Goal: Task Accomplishment & Management: Manage account settings

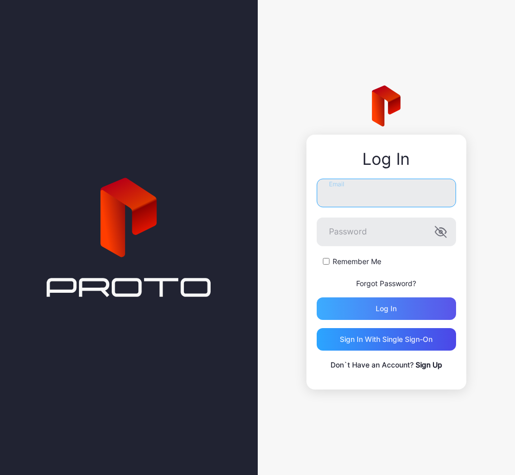
type input "**********"
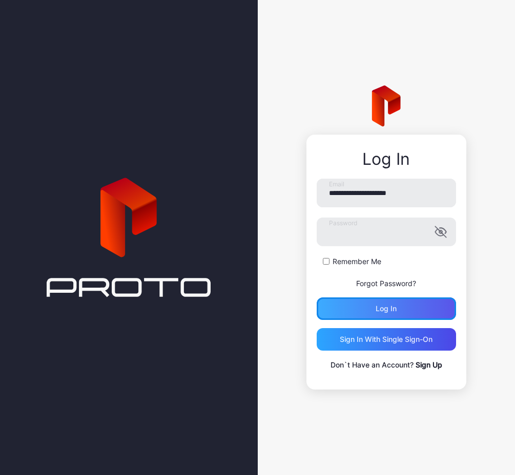
click at [383, 300] on div "Log in" at bounding box center [385, 308] width 139 height 23
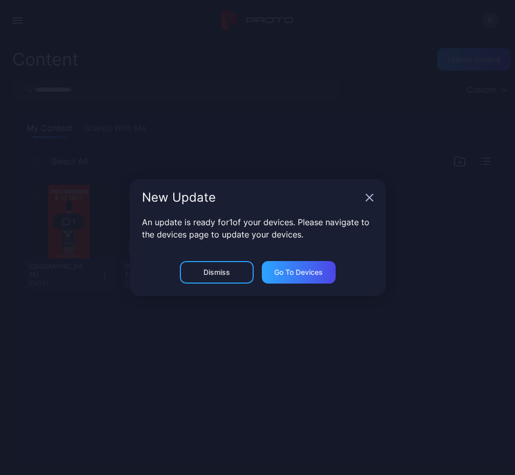
click at [366, 199] on icon "button" at bounding box center [369, 198] width 8 height 8
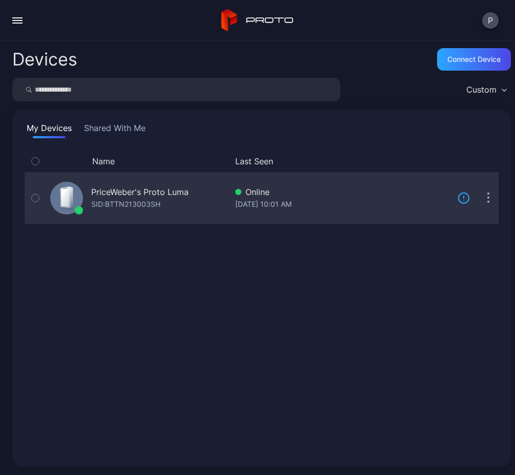
click at [478, 200] on button "button" at bounding box center [488, 198] width 20 height 20
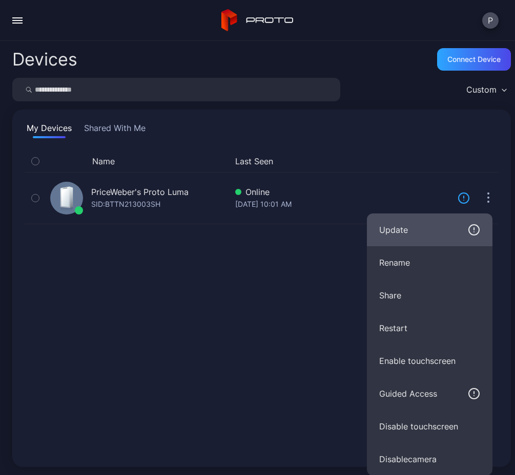
scroll to position [1, 0]
click at [447, 224] on div "Update" at bounding box center [429, 229] width 101 height 12
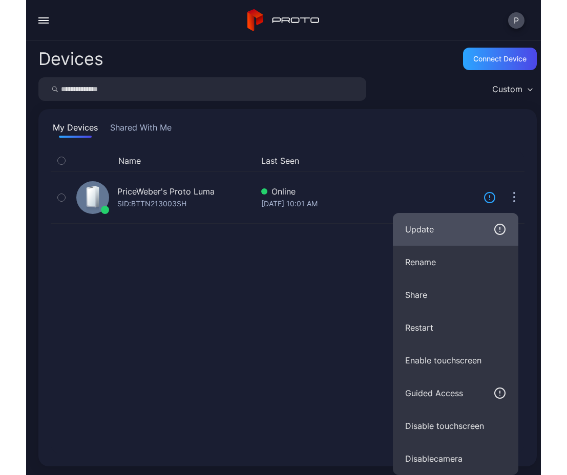
scroll to position [0, 0]
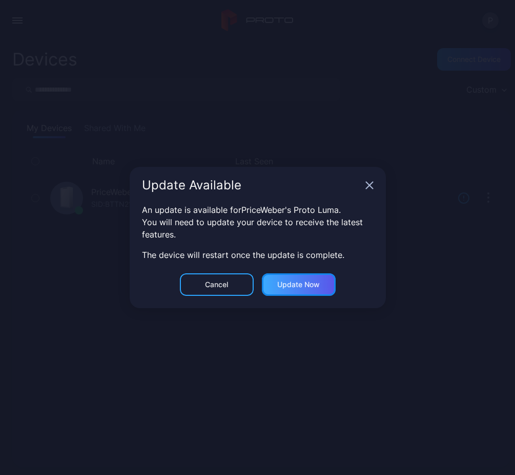
click at [311, 283] on div "Update now" at bounding box center [298, 285] width 42 height 8
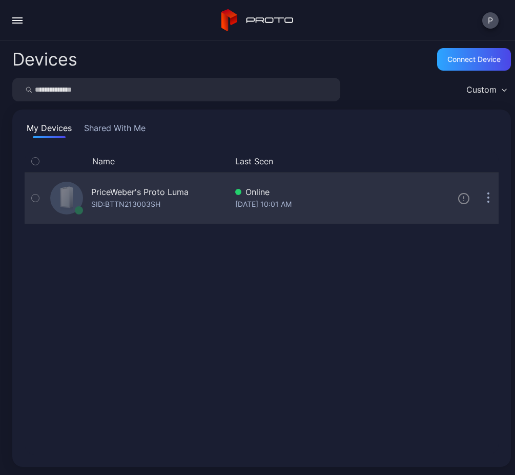
click at [487, 198] on icon "button" at bounding box center [488, 199] width 2 height 2
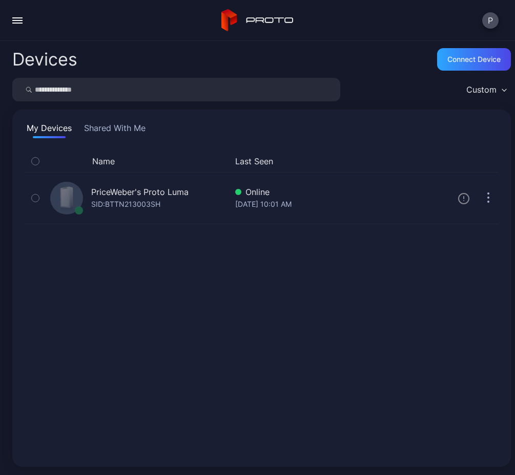
click at [248, 262] on div "Name Last Seen PriceWeber's Proto [PERSON_NAME]: BTTN213003SH Online [DATE] 10:…" at bounding box center [262, 303] width 474 height 304
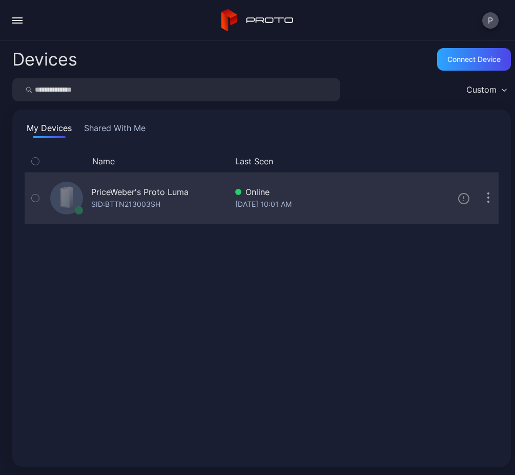
click at [487, 198] on icon "button" at bounding box center [488, 199] width 2 height 2
click at [463, 198] on icon at bounding box center [463, 198] width 0 height 2
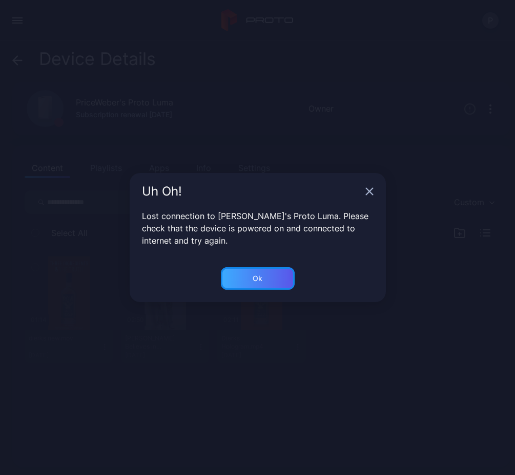
click at [250, 277] on div "Ok" at bounding box center [258, 278] width 74 height 23
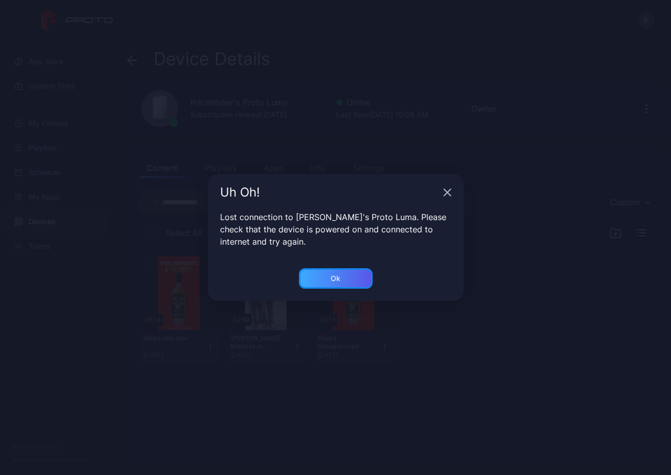
click at [339, 279] on div "Ok" at bounding box center [336, 278] width 10 height 8
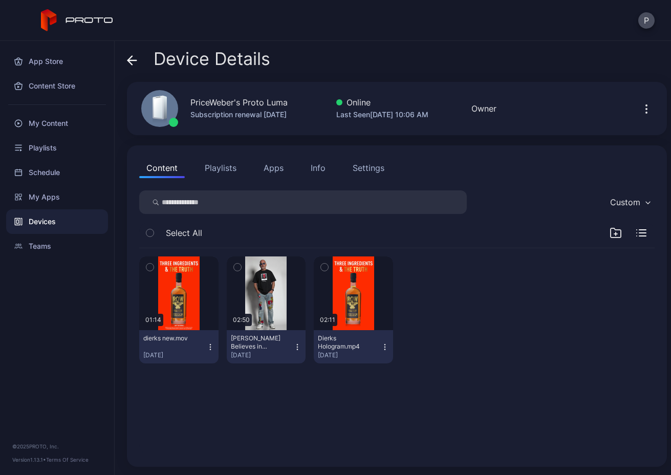
click at [514, 111] on icon "button" at bounding box center [646, 109] width 12 height 12
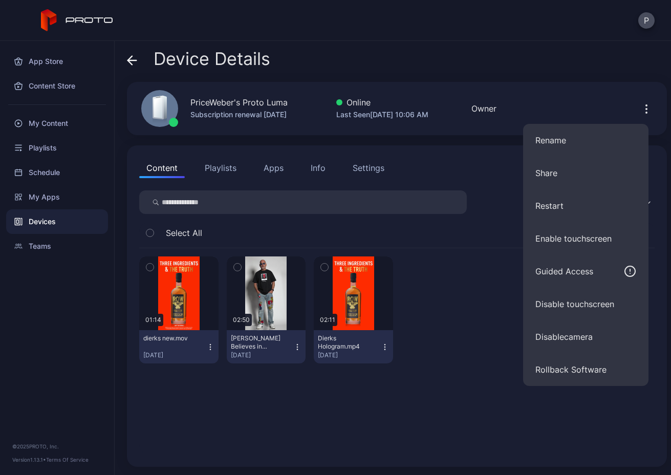
click at [514, 112] on icon "button" at bounding box center [646, 112] width 1 height 1
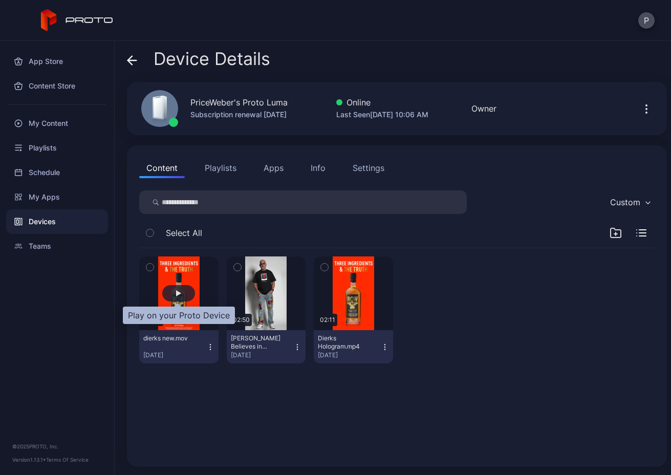
click at [176, 291] on div "button" at bounding box center [178, 293] width 5 height 6
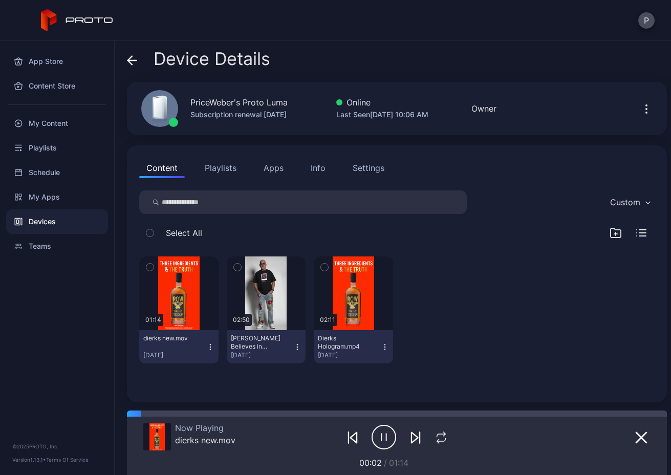
click at [514, 111] on button "button" at bounding box center [646, 108] width 16 height 20
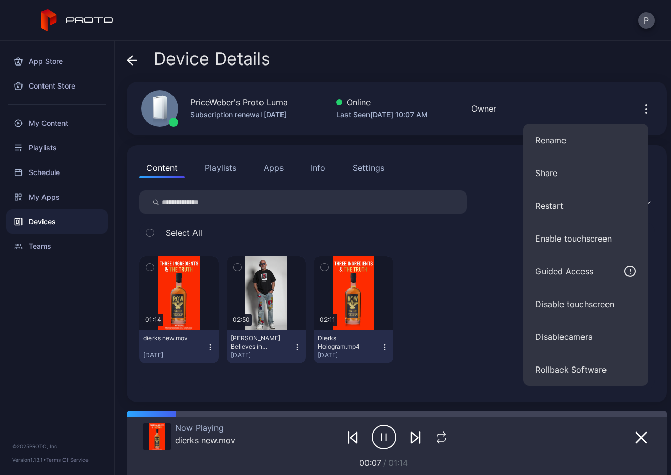
click at [262, 434] on div "Now Playing dierks new.mov" at bounding box center [227, 437] width 169 height 29
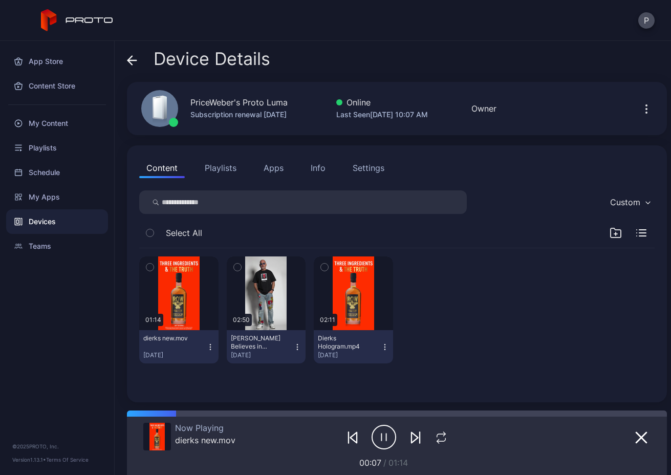
drag, startPoint x: 179, startPoint y: 434, endPoint x: 180, endPoint y: 439, distance: 5.1
click at [179, 435] on div "Now Playing dierks new.mov" at bounding box center [205, 437] width 60 height 29
click at [180, 440] on div "dierks new.mov" at bounding box center [205, 440] width 60 height 10
drag, startPoint x: 605, startPoint y: 133, endPoint x: 609, endPoint y: 127, distance: 6.6
click at [514, 132] on div "PriceWeber's Proto Luma Subscription renewal [DATE] Online Last Seen [DATE] 10:…" at bounding box center [397, 108] width 540 height 53
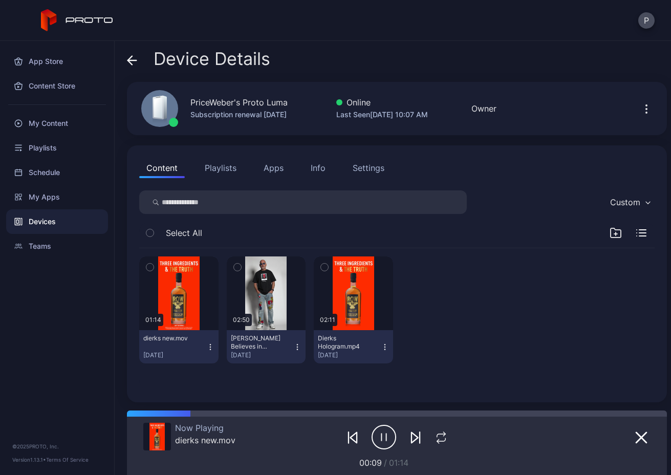
click at [514, 109] on icon "button" at bounding box center [646, 109] width 12 height 12
click at [514, 68] on div "Device Details" at bounding box center [397, 61] width 540 height 25
click at [61, 227] on div "Devices" at bounding box center [57, 221] width 102 height 25
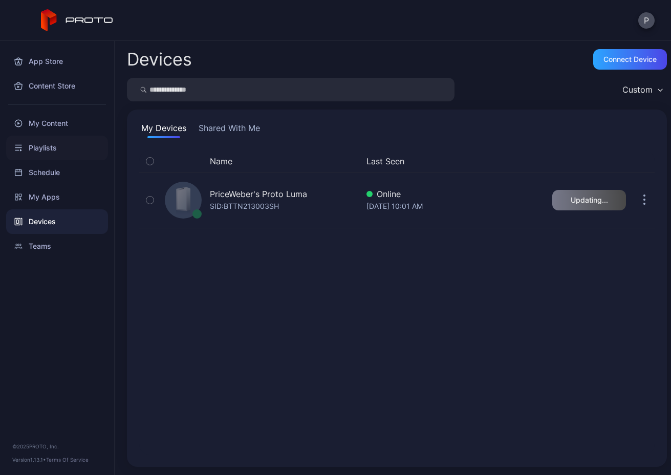
click at [35, 152] on div "Playlists" at bounding box center [57, 148] width 102 height 25
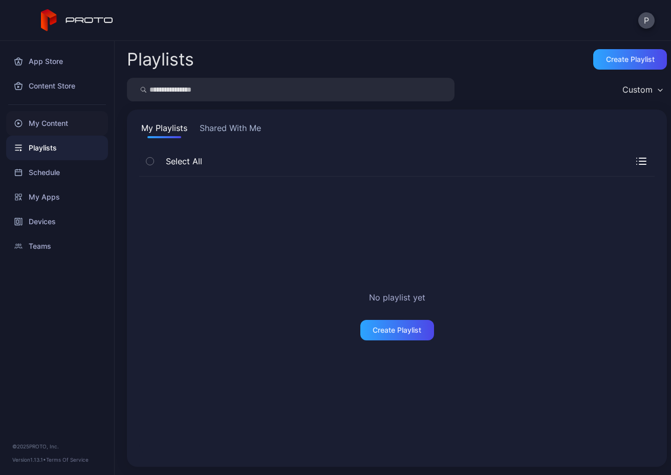
click at [43, 123] on div "My Content" at bounding box center [57, 123] width 102 height 25
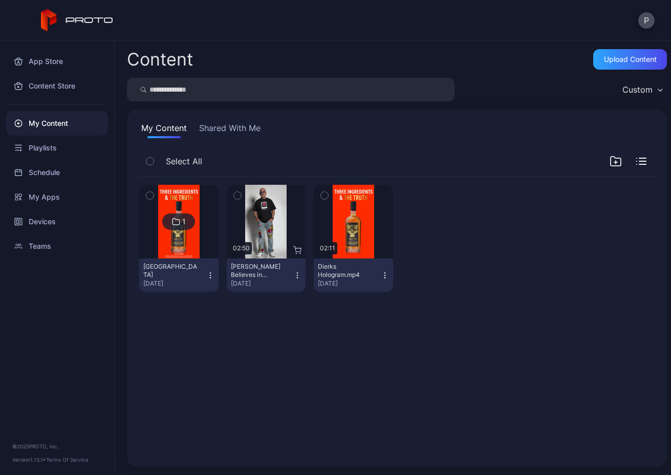
click at [181, 267] on div "[GEOGRAPHIC_DATA]" at bounding box center [171, 271] width 56 height 16
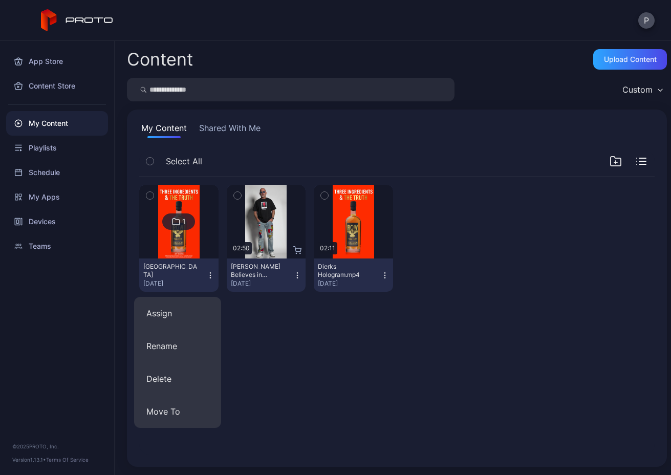
drag, startPoint x: 176, startPoint y: 308, endPoint x: 203, endPoint y: 156, distance: 154.0
click at [205, 173] on div "Content Upload Content Custom My Content Shared With Me Select All 1 SDF Airpor…" at bounding box center [393, 258] width 557 height 434
click at [67, 146] on div "Playlists" at bounding box center [57, 148] width 102 height 25
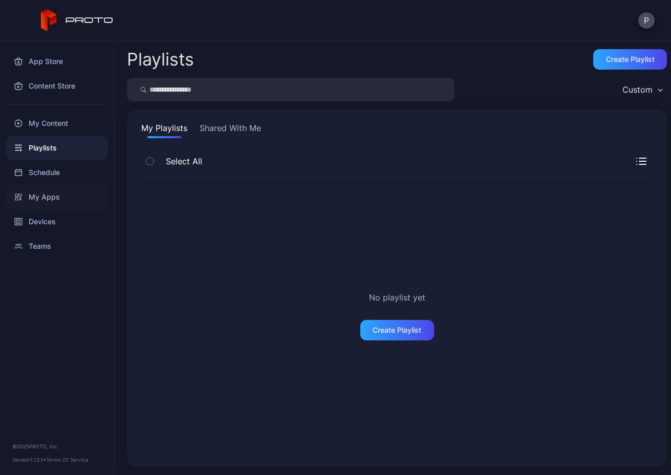
click at [61, 191] on div "My Apps" at bounding box center [57, 197] width 102 height 25
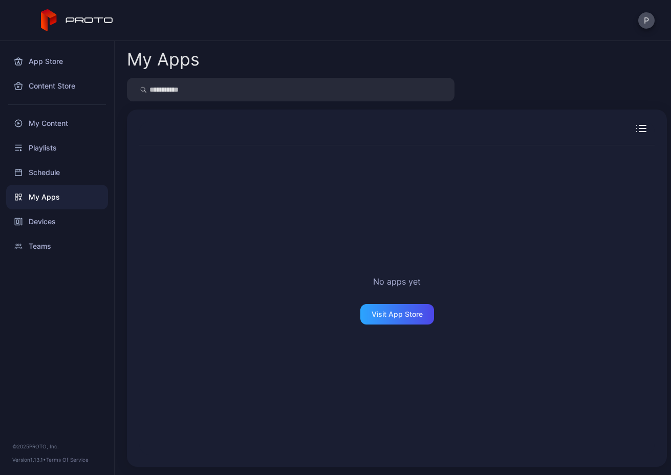
click at [61, 221] on div "Devices" at bounding box center [57, 221] width 102 height 25
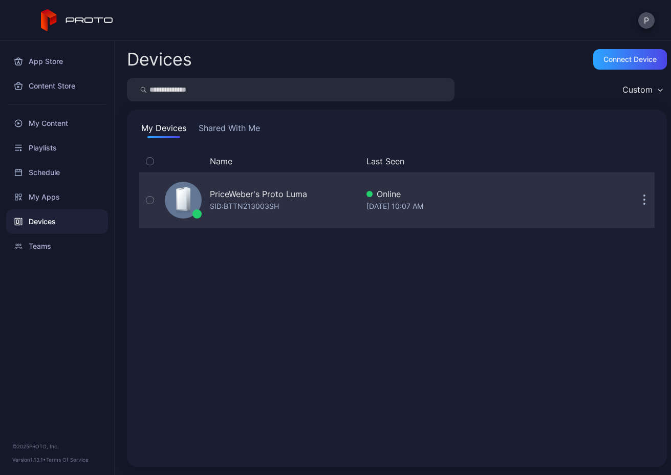
click at [279, 207] on div "SID: BTTN213003SH" at bounding box center [244, 206] width 69 height 12
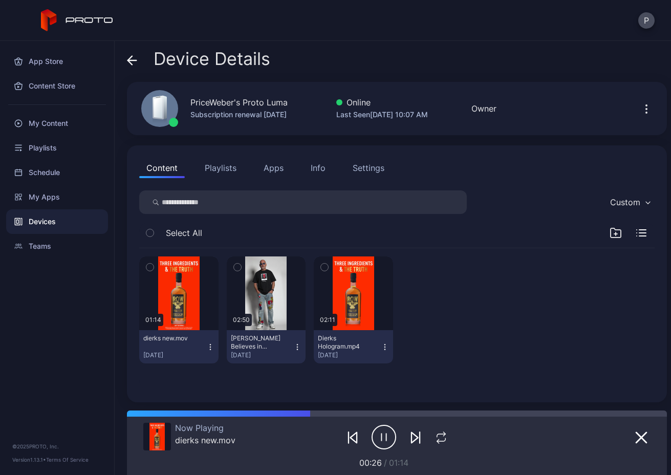
click at [461, 444] on div at bounding box center [396, 437] width 169 height 29
click at [435, 436] on icon "button" at bounding box center [441, 438] width 13 height 12
click at [477, 323] on div "01:14 dierks new.mov [DATE] 02:50 [PERSON_NAME] Believes in Proto.mp4 [DATE] 02…" at bounding box center [397, 309] width 516 height 123
click at [514, 108] on icon "button" at bounding box center [646, 109] width 12 height 12
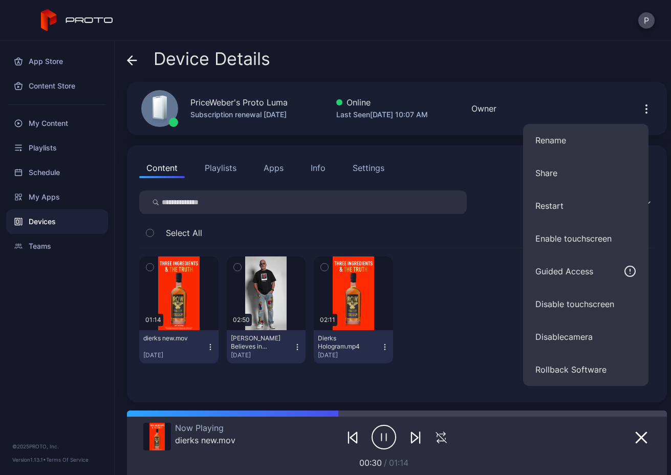
click at [514, 108] on icon "button" at bounding box center [646, 109] width 12 height 12
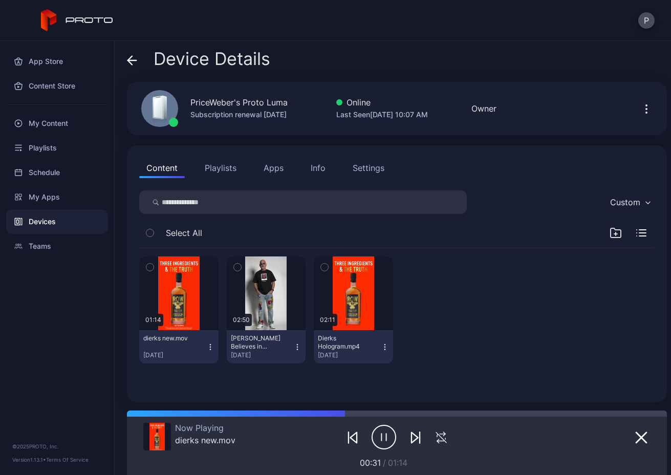
click at [387, 443] on icon "button" at bounding box center [384, 437] width 25 height 26
click at [514, 106] on icon "button" at bounding box center [646, 109] width 12 height 12
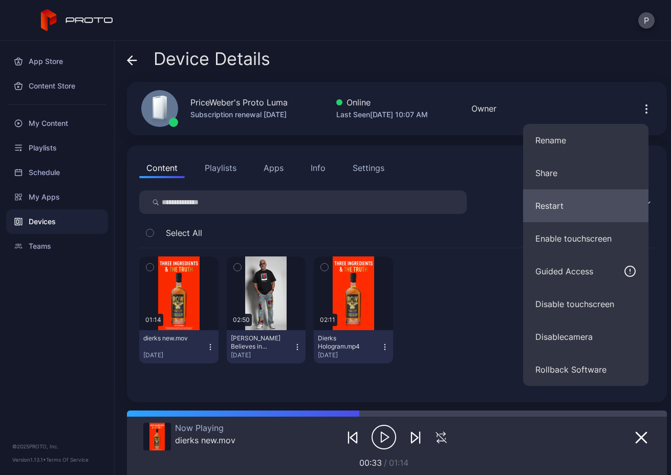
click at [514, 209] on button "Restart" at bounding box center [585, 205] width 125 height 33
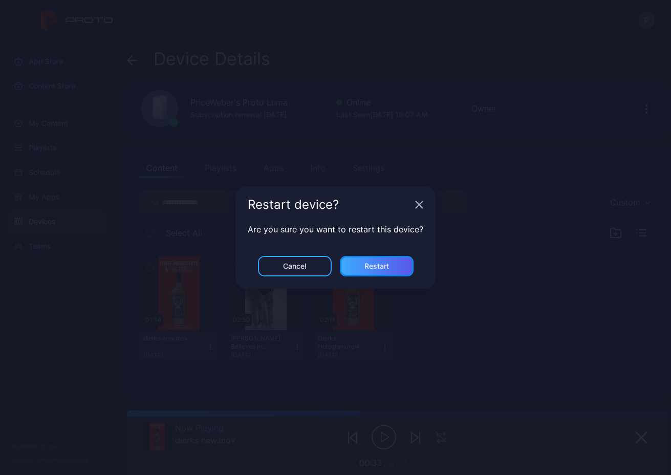
click at [396, 258] on div "Restart" at bounding box center [377, 266] width 74 height 20
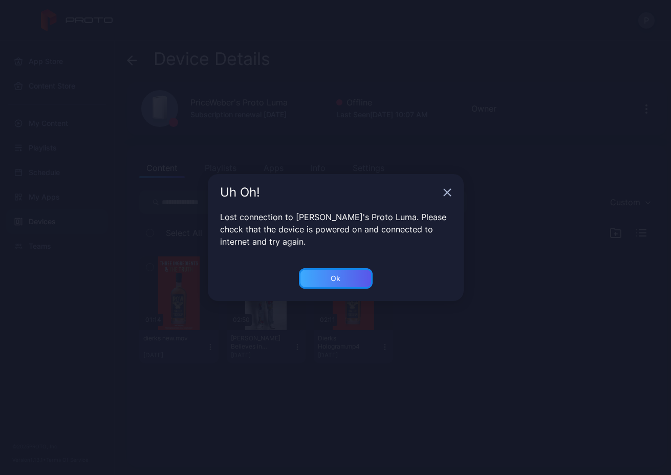
click at [344, 282] on div "Ok" at bounding box center [336, 278] width 74 height 20
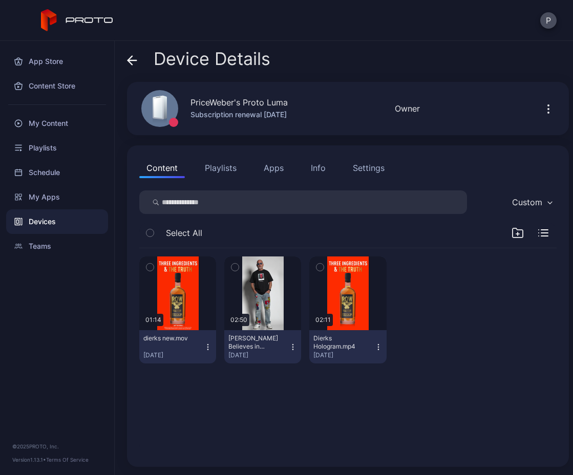
click at [417, 125] on div "PriceWeber's Proto Luma Subscription renewal [DATE] Offline Last Seen [DATE] 10…" at bounding box center [348, 108] width 442 height 53
click at [133, 61] on icon at bounding box center [132, 60] width 10 height 10
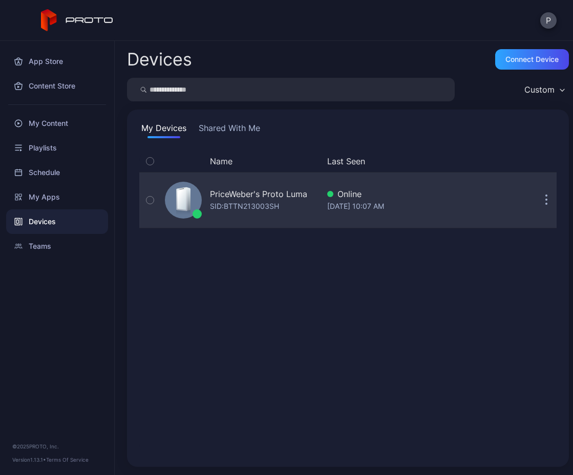
click at [465, 202] on div "[DATE] 10:07 AM" at bounding box center [417, 206] width 180 height 12
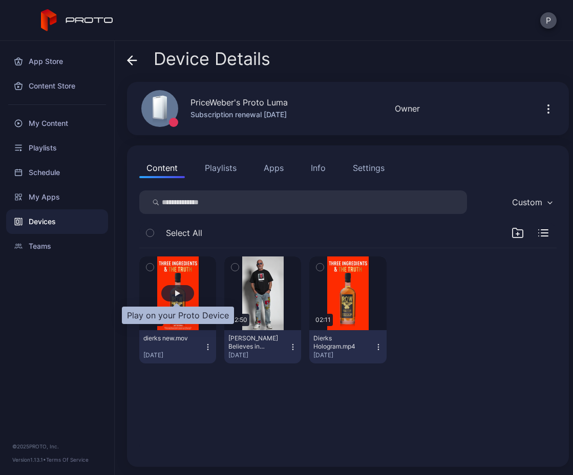
click at [180, 291] on div "button" at bounding box center [177, 293] width 33 height 16
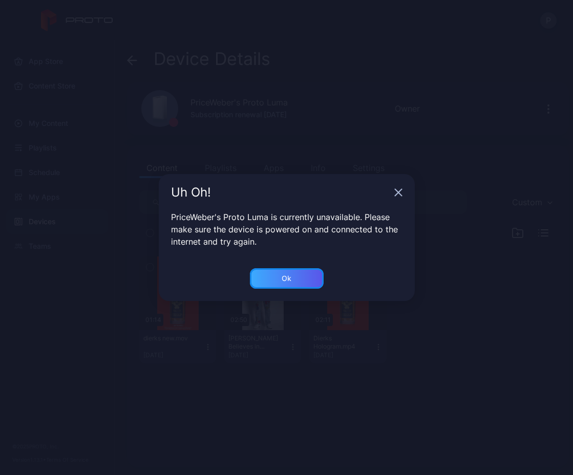
click at [298, 280] on div "Ok" at bounding box center [287, 278] width 74 height 20
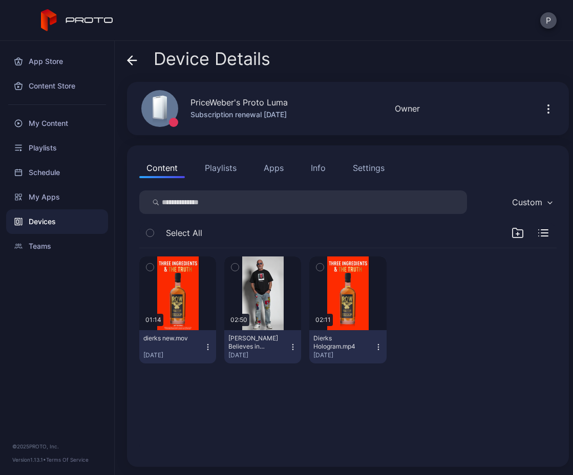
click at [208, 347] on icon "button" at bounding box center [208, 347] width 1 height 1
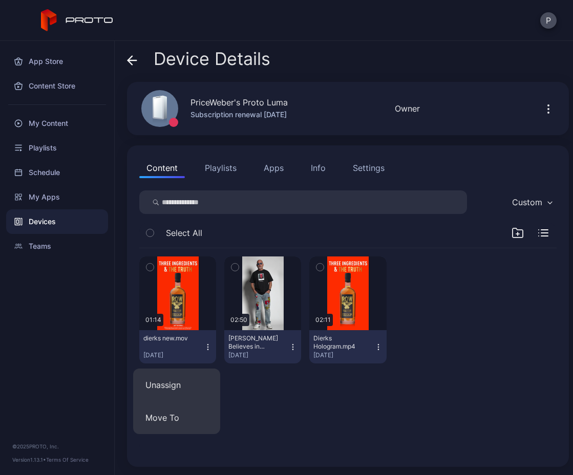
click at [208, 347] on icon "button" at bounding box center [208, 347] width 1 height 1
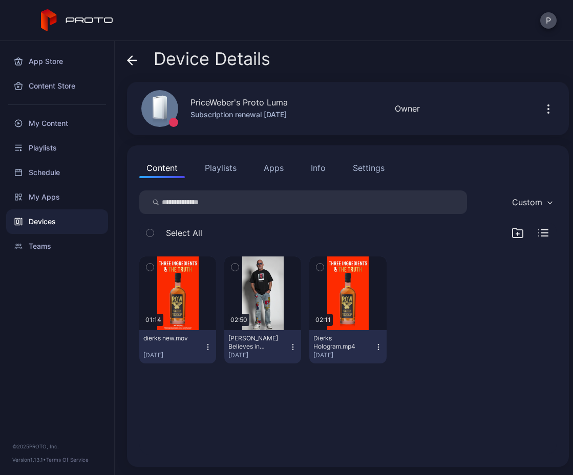
click at [131, 57] on icon at bounding box center [130, 60] width 4 height 9
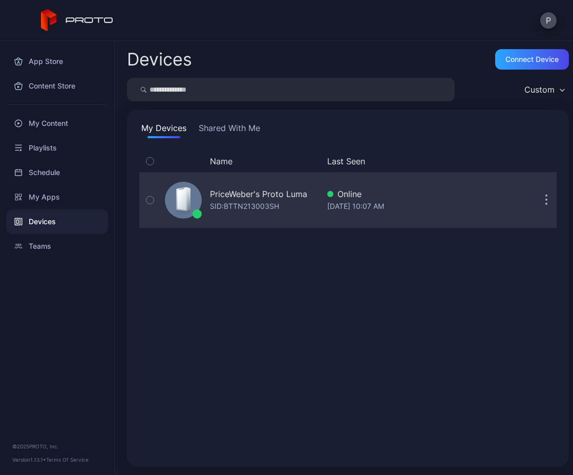
click at [307, 192] on div "PriceWeber's Proto [PERSON_NAME]: BTTN213003SH" at bounding box center [240, 200] width 158 height 51
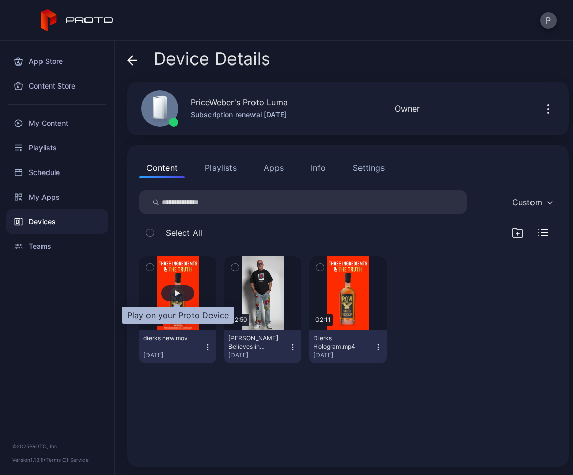
click at [172, 292] on div "button" at bounding box center [177, 293] width 33 height 16
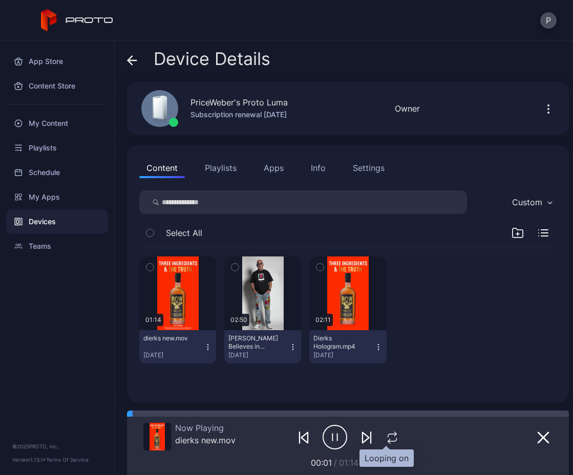
click at [386, 438] on icon "button" at bounding box center [392, 438] width 13 height 12
click at [393, 437] on icon "button" at bounding box center [392, 438] width 17 height 12
click at [204, 344] on icon "button" at bounding box center [208, 347] width 8 height 8
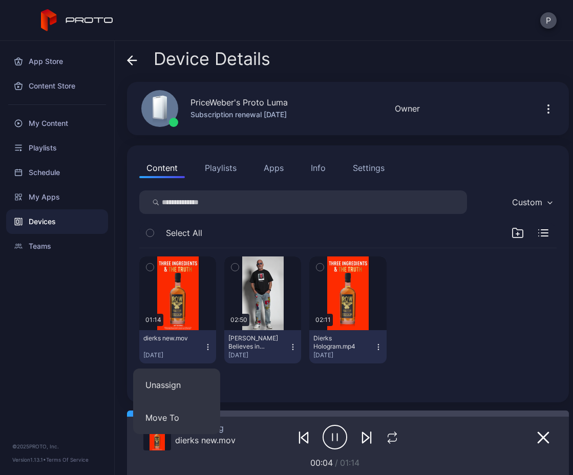
click at [514, 199] on div "Custom" at bounding box center [532, 202] width 50 height 15
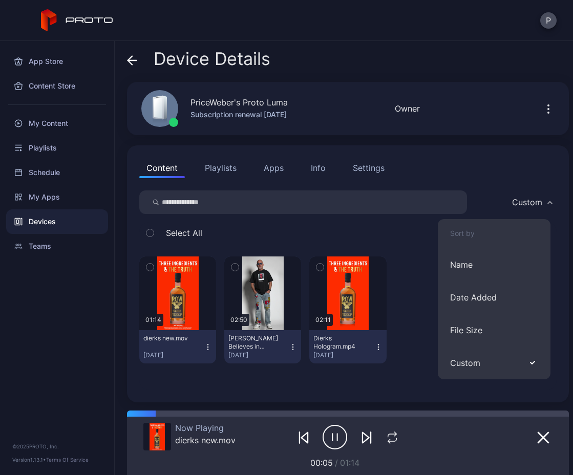
click at [514, 199] on div "Custom" at bounding box center [532, 202] width 50 height 15
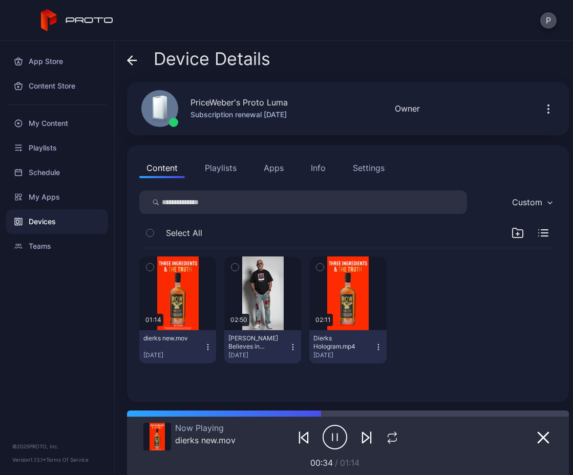
click at [514, 105] on icon "button" at bounding box center [548, 105] width 1 height 1
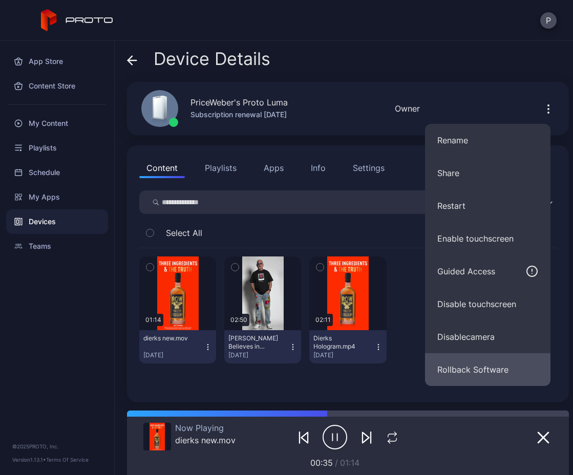
click at [511, 364] on button "Rollback Software" at bounding box center [487, 369] width 125 height 33
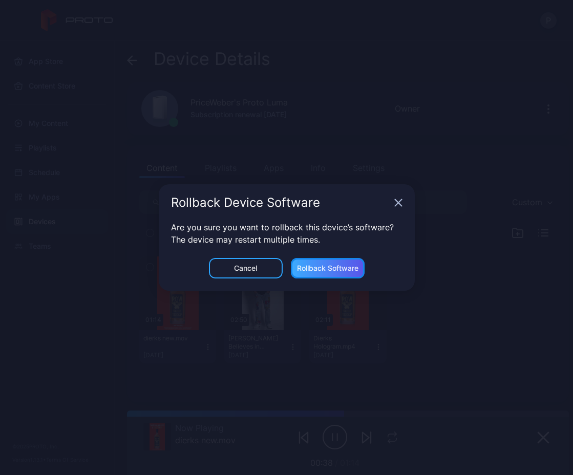
click at [352, 270] on div "Rollback Software" at bounding box center [327, 268] width 61 height 8
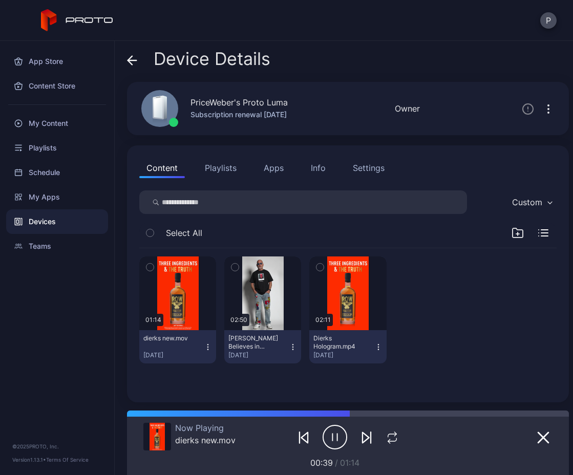
click at [328, 437] on icon "button" at bounding box center [335, 437] width 25 height 26
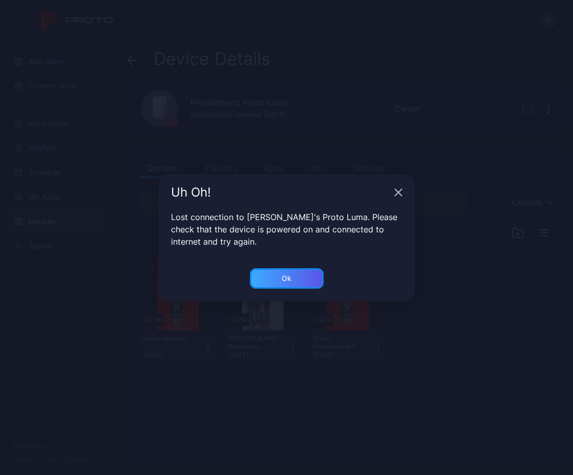
click at [294, 271] on div "Ok" at bounding box center [287, 278] width 74 height 20
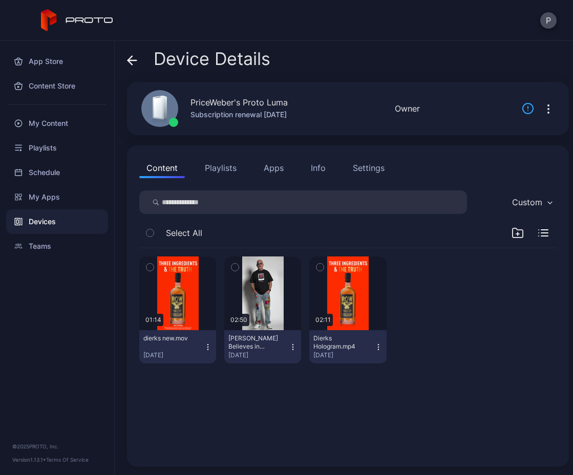
click at [41, 228] on div "Devices" at bounding box center [57, 221] width 102 height 25
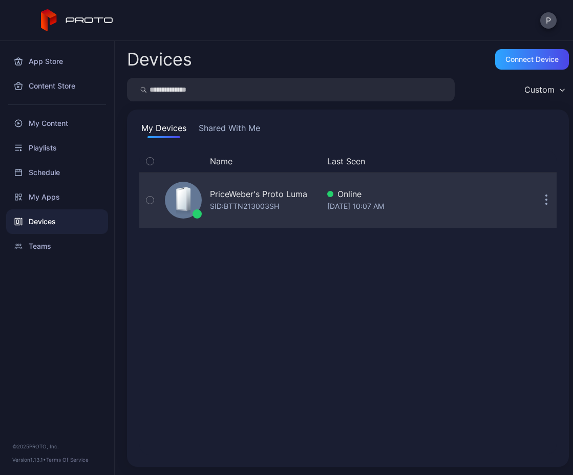
click at [296, 188] on div "PriceWeber's Proto Luma" at bounding box center [258, 194] width 97 height 12
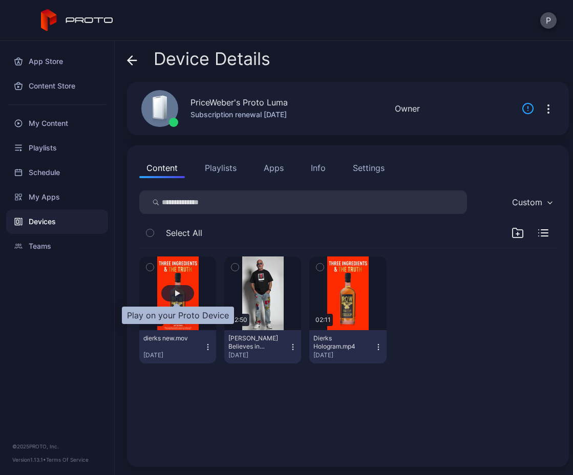
click at [184, 291] on div "button" at bounding box center [177, 293] width 33 height 16
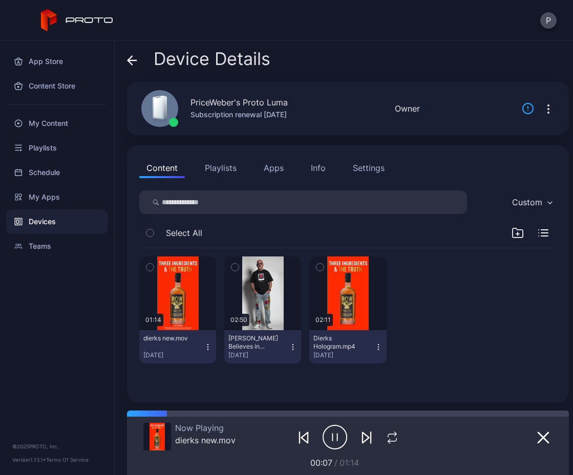
drag, startPoint x: 534, startPoint y: 107, endPoint x: 523, endPoint y: 108, distance: 10.8
click at [514, 107] on icon "button" at bounding box center [548, 109] width 12 height 12
click at [514, 109] on icon at bounding box center [528, 108] width 10 height 10
click at [446, 100] on div "PriceWeber's Proto Luma Subscription renewal [DATE] Online Last Seen [DATE] 10:…" at bounding box center [348, 108] width 442 height 53
click at [514, 107] on div at bounding box center [550, 108] width 33 height 20
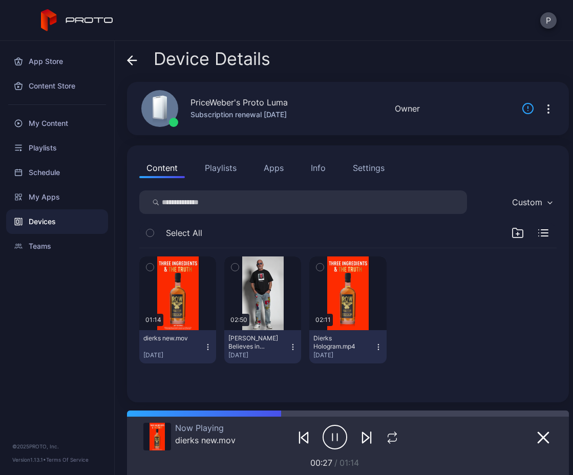
click at [514, 112] on icon "button" at bounding box center [548, 112] width 1 height 1
click at [514, 92] on div "PriceWeber's Proto Luma Subscription renewal [DATE] Online Last Seen [DATE] 10:…" at bounding box center [348, 108] width 442 height 53
click at [514, 105] on icon "button" at bounding box center [548, 109] width 12 height 12
click at [514, 86] on div "PriceWeber's Proto Luma Subscription renewal [DATE] Online Last Seen [DATE] 10:…" at bounding box center [348, 108] width 442 height 53
click at [514, 113] on button "button" at bounding box center [548, 108] width 16 height 20
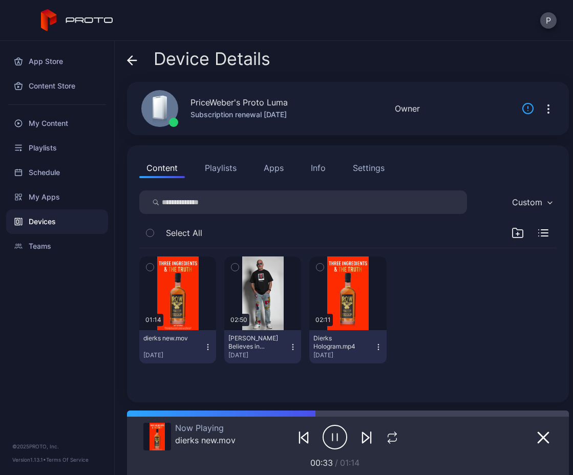
click at [511, 75] on div "Device Details PriceWeber's Proto Luma Subscription renewal [DATE] Online Last …" at bounding box center [344, 258] width 458 height 434
click at [327, 435] on icon "button" at bounding box center [335, 437] width 25 height 26
drag, startPoint x: 344, startPoint y: 414, endPoint x: 301, endPoint y: 433, distance: 47.7
click at [297, 414] on div at bounding box center [298, 414] width 6 height 6
click at [300, 440] on icon "button" at bounding box center [303, 438] width 12 height 12
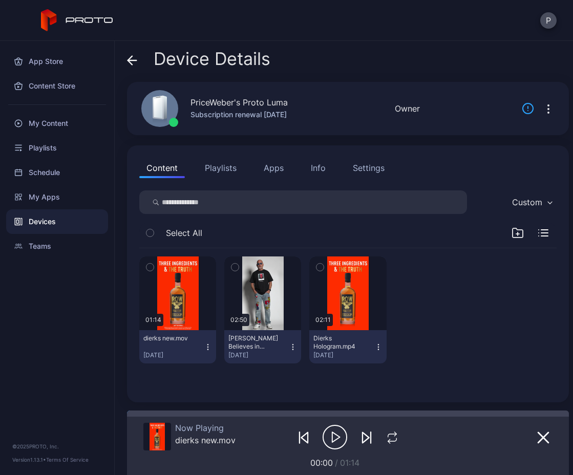
click at [332, 435] on icon "button" at bounding box center [336, 437] width 8 height 10
click at [330, 435] on icon "button" at bounding box center [335, 437] width 25 height 26
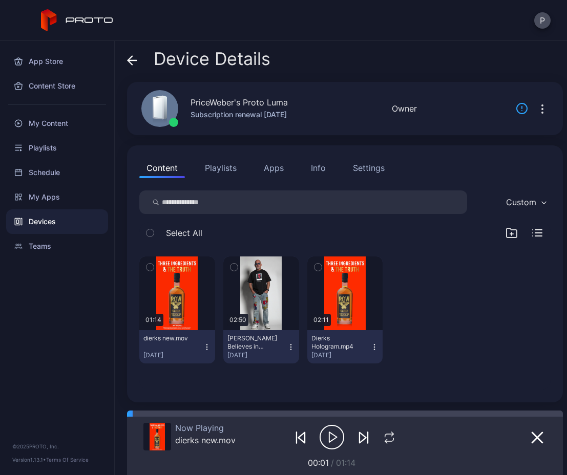
click at [312, 42] on div "Device Details PriceWeber's Proto Luma Subscription renewal [DATE] Online Last …" at bounding box center [341, 258] width 452 height 434
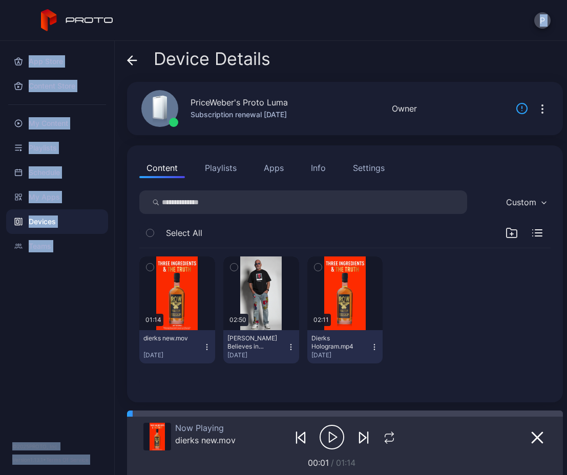
click at [313, 44] on div "P App Store Content Store My Content Playlists Schedule My Apps Devices Teams ©…" at bounding box center [283, 237] width 567 height 475
click at [313, 44] on div "Device Details PriceWeber's Proto Luma Subscription renewal [DATE] Online Last …" at bounding box center [341, 258] width 452 height 434
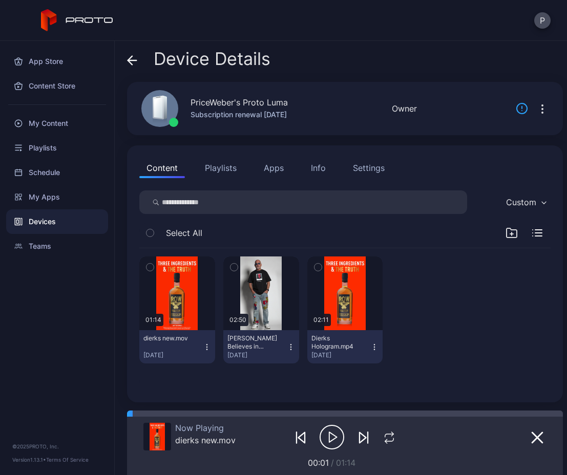
click at [328, 48] on div "Device Details PriceWeber's Proto Luma Subscription renewal [DATE] Online Last …" at bounding box center [341, 258] width 452 height 434
click at [514, 21] on button "P" at bounding box center [542, 20] width 16 height 16
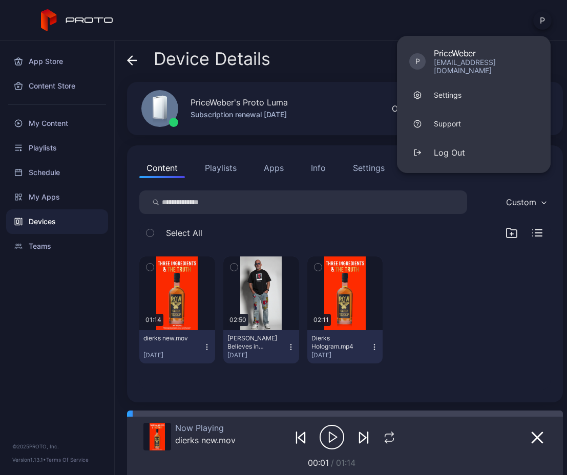
click at [514, 21] on button "P" at bounding box center [542, 20] width 18 height 18
